Goal: Information Seeking & Learning: Learn about a topic

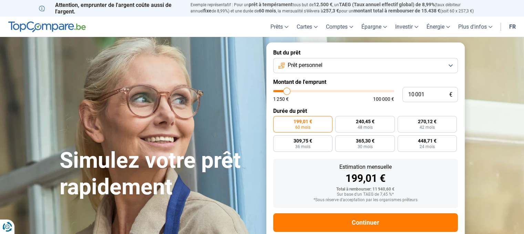
type input "9 000"
type input "9000"
type input "10 500"
type input "10500"
type input "12 000"
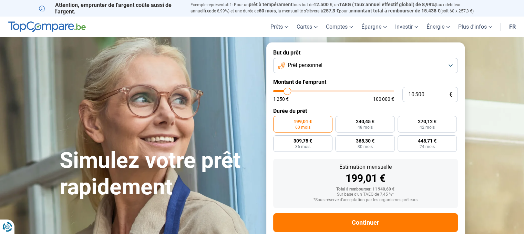
type input "12000"
type input "13 750"
type input "13750"
type input "16 000"
type input "16000"
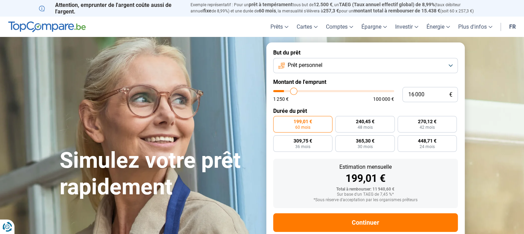
type input "17 750"
type input "17750"
type input "19 000"
type input "19000"
type input "20 000"
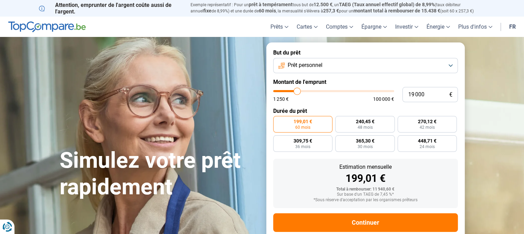
type input "20000"
type input "21 250"
type input "21250"
type input "22 000"
type input "22000"
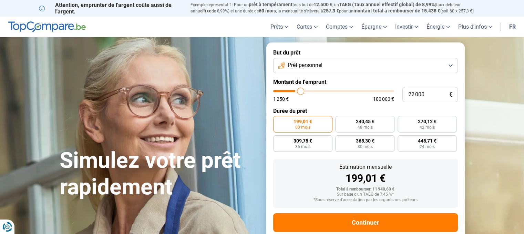
type input "24 000"
type input "24000"
type input "25 500"
type input "25500"
type input "28 750"
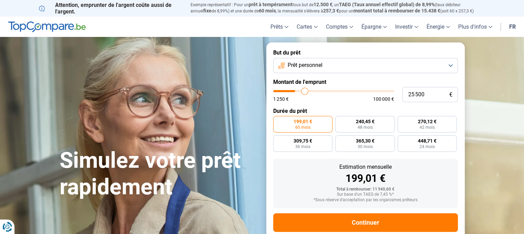
type input "28750"
type input "30 250"
type input "30250"
type input "32 000"
type input "32000"
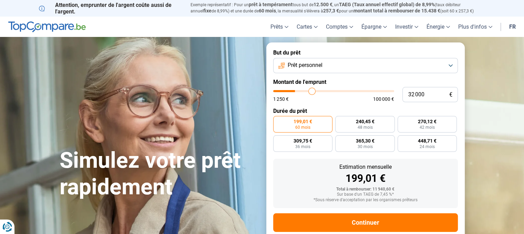
type input "32 750"
type input "32750"
type input "34 000"
type input "34000"
type input "34 250"
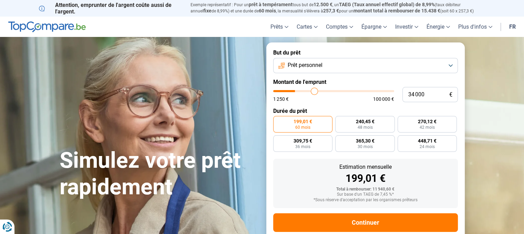
type input "34250"
type input "35 000"
type input "35000"
type input "35 250"
type input "35250"
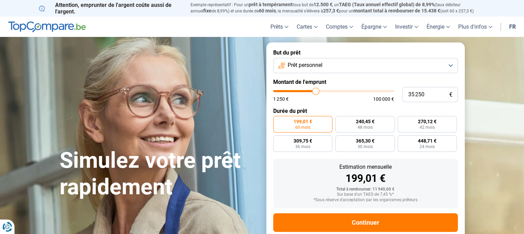
type input "35 500"
type input "35500"
type input "36 000"
type input "36000"
type input "37 750"
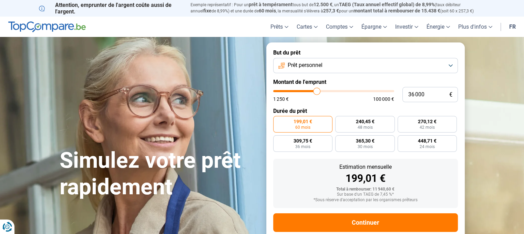
type input "37750"
type input "38 500"
type input "38500"
type input "39 750"
type input "39750"
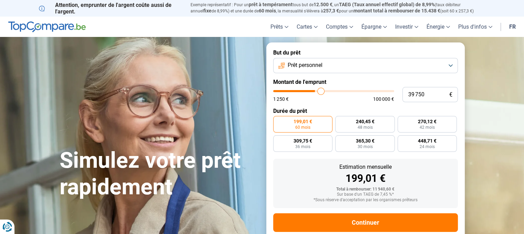
type input "40 250"
type input "40250"
type input "40 750"
type input "40750"
type input "41 000"
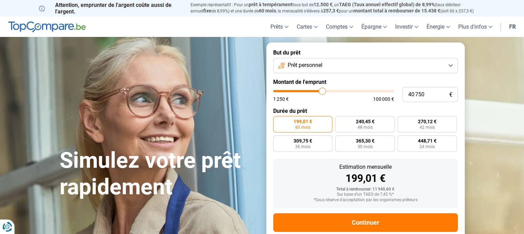
type input "41000"
type input "40 500"
type input "40500"
type input "40 250"
type input "40250"
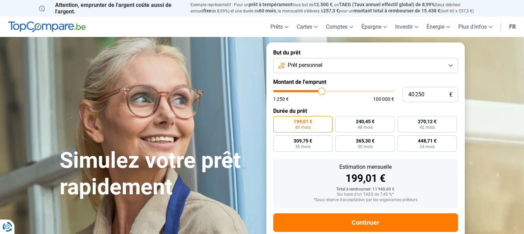
type input "40 000"
drag, startPoint x: 0, startPoint y: 0, endPoint x: 321, endPoint y: 93, distance: 334.4
type input "40000"
click at [321, 92] on input "range" at bounding box center [333, 91] width 121 height 2
radio input "false"
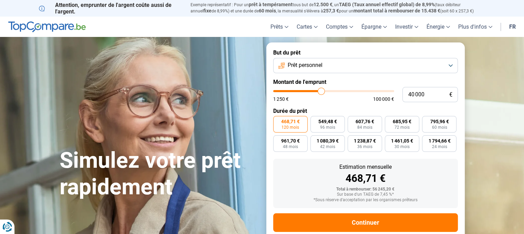
scroll to position [15, 0]
